Goal: Book appointment/travel/reservation

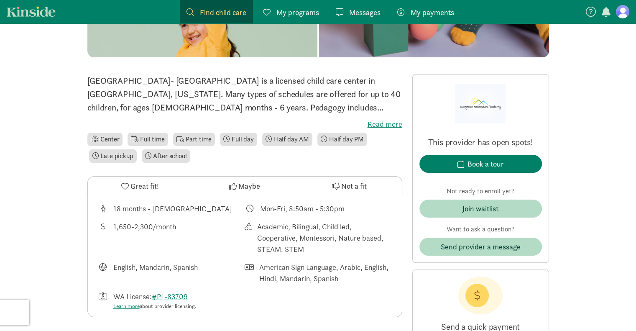
scroll to position [165, 0]
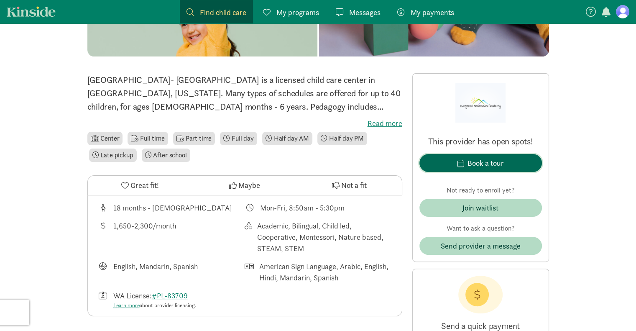
click at [458, 163] on span "button" at bounding box center [460, 163] width 7 height 8
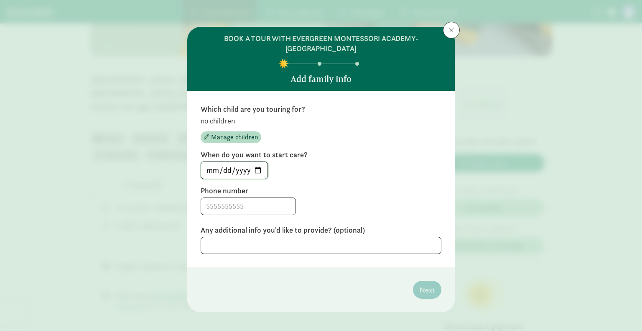
click at [256, 168] on input "[DATE]" at bounding box center [234, 170] width 66 height 17
click at [335, 183] on div "Which child are you touring for? no children Manage children When do you want t…" at bounding box center [321, 179] width 241 height 150
click at [252, 165] on input "[DATE]" at bounding box center [234, 170] width 66 height 17
click at [253, 168] on input "[DATE]" at bounding box center [234, 170] width 66 height 17
type input "[DATE]"
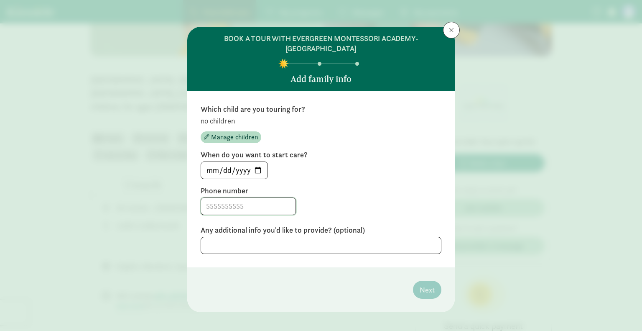
click at [236, 206] on input at bounding box center [248, 206] width 94 height 17
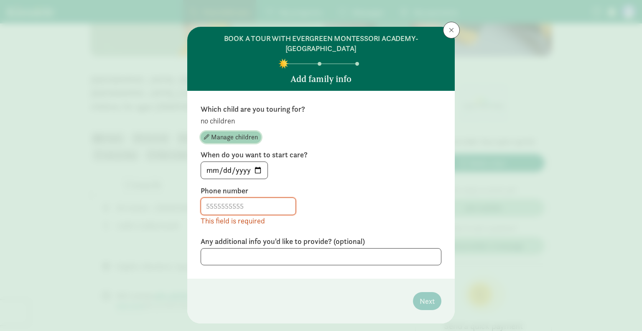
click at [225, 134] on span "Manage children" at bounding box center [234, 137] width 47 height 10
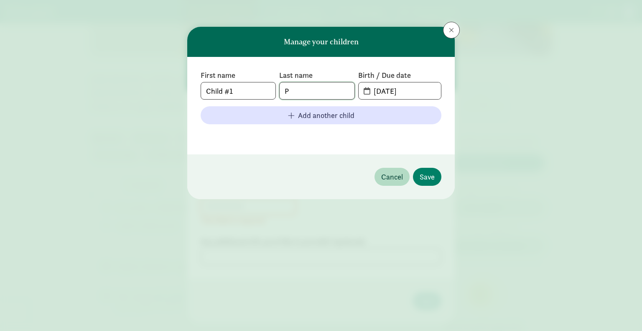
click at [314, 92] on input "P" at bounding box center [317, 90] width 74 height 17
click at [256, 81] on div "First name Child #1" at bounding box center [238, 84] width 75 height 29
click at [452, 33] on span at bounding box center [451, 30] width 5 height 7
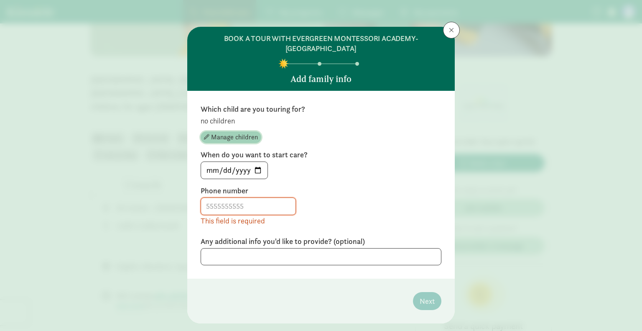
click at [224, 135] on span "Manage children" at bounding box center [234, 137] width 47 height 10
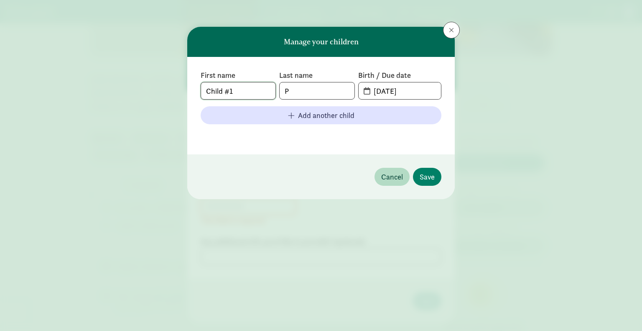
click at [243, 91] on input "Child #1" at bounding box center [238, 90] width 74 height 17
type input "Yash"
type input "[PERSON_NAME]"
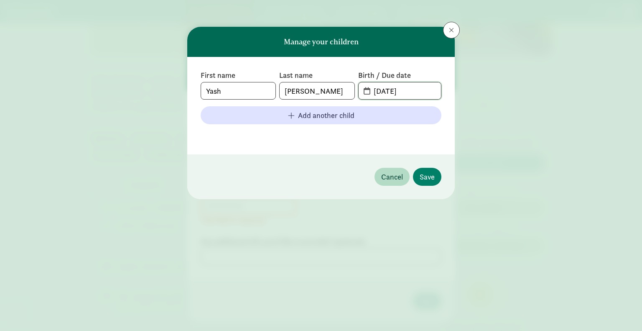
click at [416, 94] on input "[DATE]" at bounding box center [405, 90] width 72 height 17
type input "[DATE]"
click at [423, 180] on span "Save" at bounding box center [427, 176] width 15 height 11
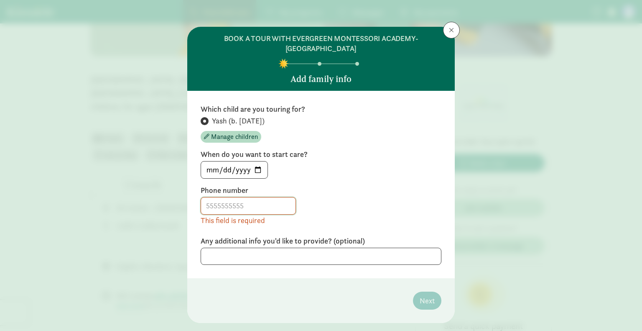
click at [257, 208] on input at bounding box center [248, 205] width 94 height 17
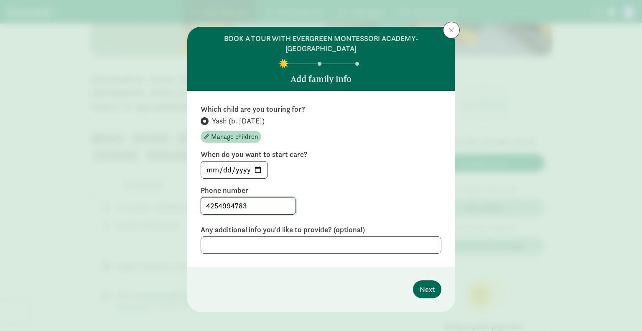
type input "4254994783"
click at [431, 289] on span "Next" at bounding box center [427, 288] width 15 height 11
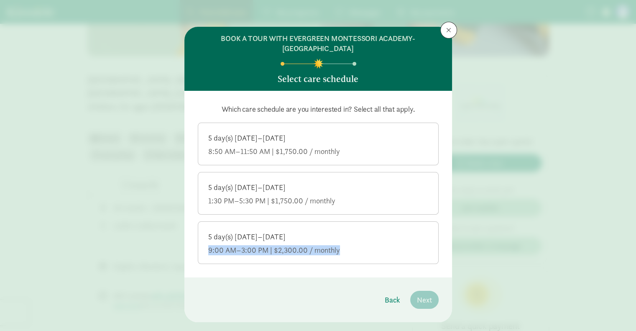
drag, startPoint x: 346, startPoint y: 240, endPoint x: 355, endPoint y: 289, distance: 49.3
click at [355, 289] on div "BOOK A TOUR WITH EVERGREEN MONTESSORI ACADEMY- [GEOGRAPHIC_DATA] Select care sc…" at bounding box center [317, 174] width 267 height 295
click at [355, 289] on footer "Back Next" at bounding box center [317, 299] width 267 height 45
click at [343, 243] on div "5 day(s) [DATE]–[DATE] 9:00 AM–3:00 PM | $2,300.00 / monthly" at bounding box center [318, 243] width 220 height 23
click at [0, 0] on input "5 day(s) [DATE]–[DATE] 9:00 AM–3:00 PM | $2,300.00 / monthly" at bounding box center [0, 0] width 0 height 0
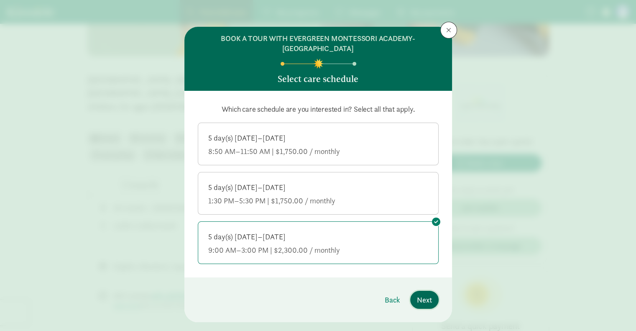
click at [426, 296] on span "Next" at bounding box center [424, 299] width 15 height 11
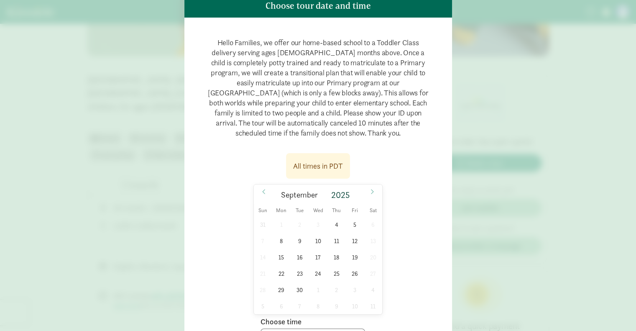
scroll to position [74, 0]
click at [335, 170] on div "All times in PDT" at bounding box center [318, 165] width 50 height 11
click at [351, 79] on p "Hello Families, we offer our home-based school to a Toddler Class delivery serv…" at bounding box center [318, 88] width 241 height 114
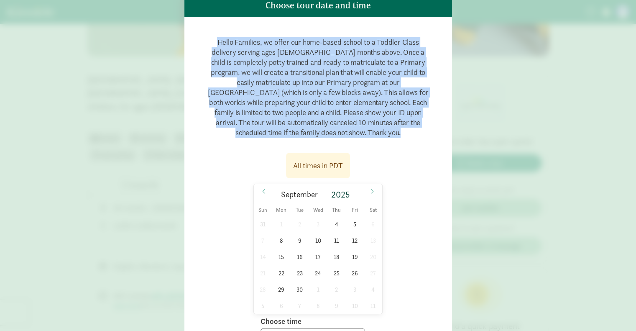
click at [351, 79] on p "Hello Families, we offer our home-based school to a Toddler Class delivery serv…" at bounding box center [318, 88] width 241 height 114
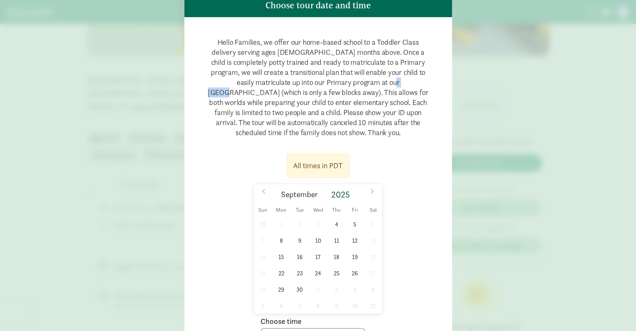
click at [351, 79] on p "Hello Families, we offer our home-based school to a Toddler Class delivery serv…" at bounding box center [318, 88] width 241 height 114
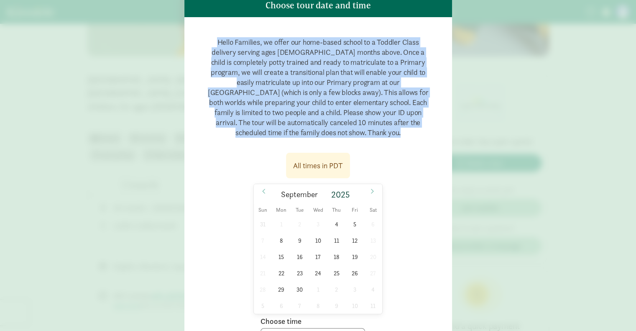
click at [351, 79] on p "Hello Families, we offer our home-based school to a Toddler Class delivery serv…" at bounding box center [318, 88] width 241 height 114
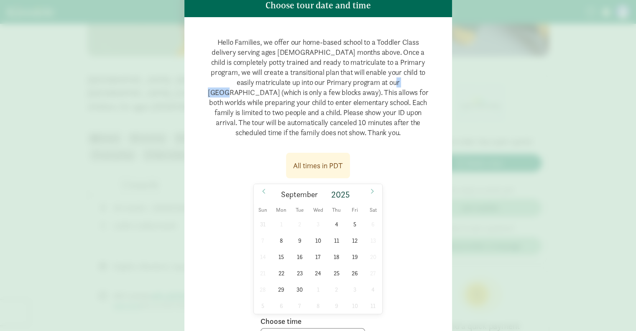
click at [351, 79] on p "Hello Families, we offer our home-based school to a Toddler Class delivery serv…" at bounding box center [318, 88] width 241 height 114
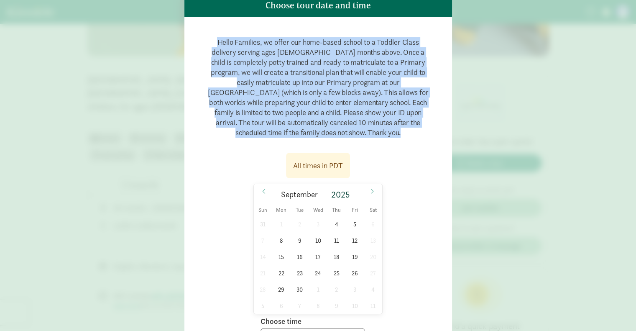
click at [351, 79] on p "Hello Families, we offer our home-based school to a Toddler Class delivery serv…" at bounding box center [318, 88] width 241 height 114
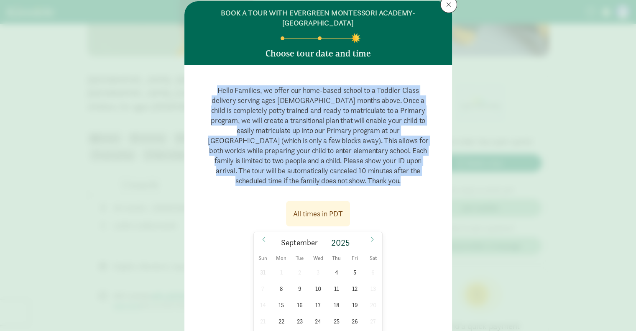
scroll to position [25, 0]
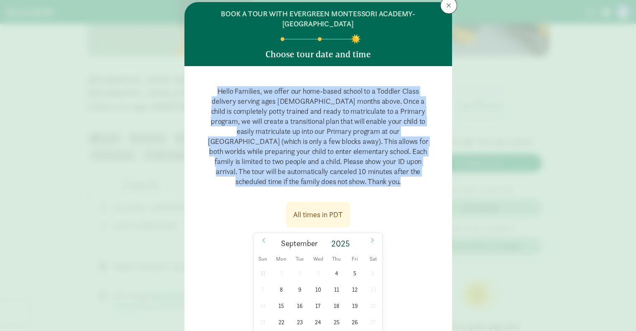
click at [351, 79] on div "Hello Families, we offer our home-based school to a Toddler Class delivery serv…" at bounding box center [317, 236] width 267 height 341
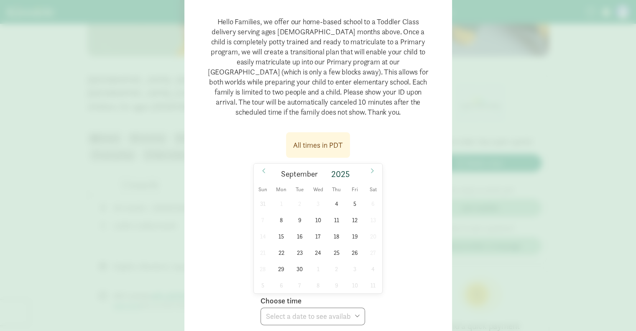
scroll to position [85, 0]
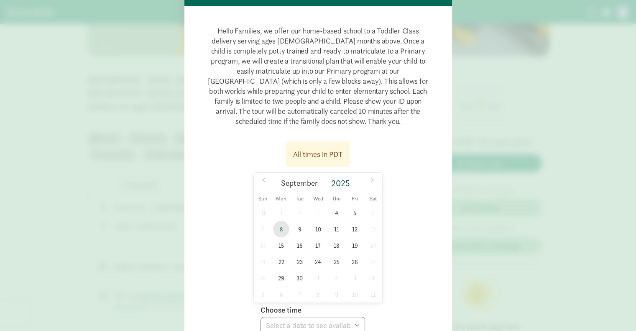
click at [279, 232] on span "8" at bounding box center [281, 229] width 16 height 16
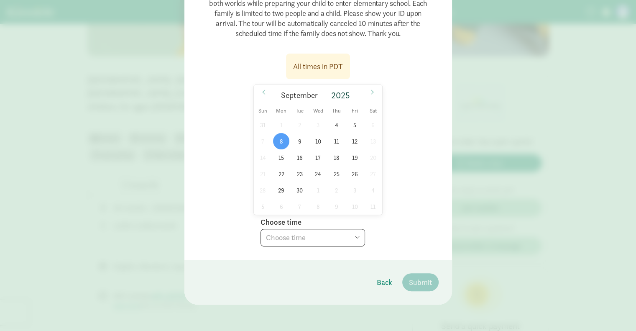
click at [340, 237] on select "Choose time 10:00 AM 10:30 AM 11:00 AM 03:30 PM 04:00 PM 04:30 PM" at bounding box center [312, 238] width 104 height 18
select select "[DATE]T10:00:00.000-07:00"
click at [260, 229] on select "Choose time 10:00 AM 10:30 AM 11:00 AM 03:30 PM 04:00 PM 04:30 PM" at bounding box center [312, 238] width 104 height 18
click at [395, 191] on div "All times in PDT [DATE] [DATE] Sun Mon Tue Wed Thu Fri Sat 31 1 2 3 4 5 6 7 8 9…" at bounding box center [318, 147] width 241 height 198
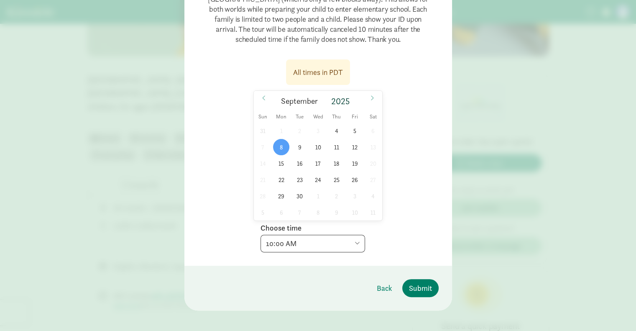
scroll to position [166, 0]
click at [422, 295] on button "Submit" at bounding box center [420, 288] width 36 height 18
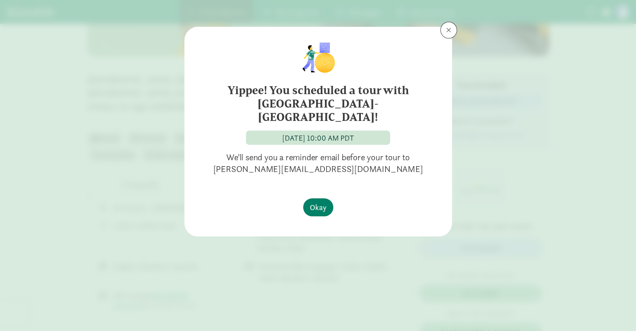
scroll to position [0, 0]
click at [322, 206] on span "Okay" at bounding box center [318, 206] width 17 height 11
